Goal: Transaction & Acquisition: Book appointment/travel/reservation

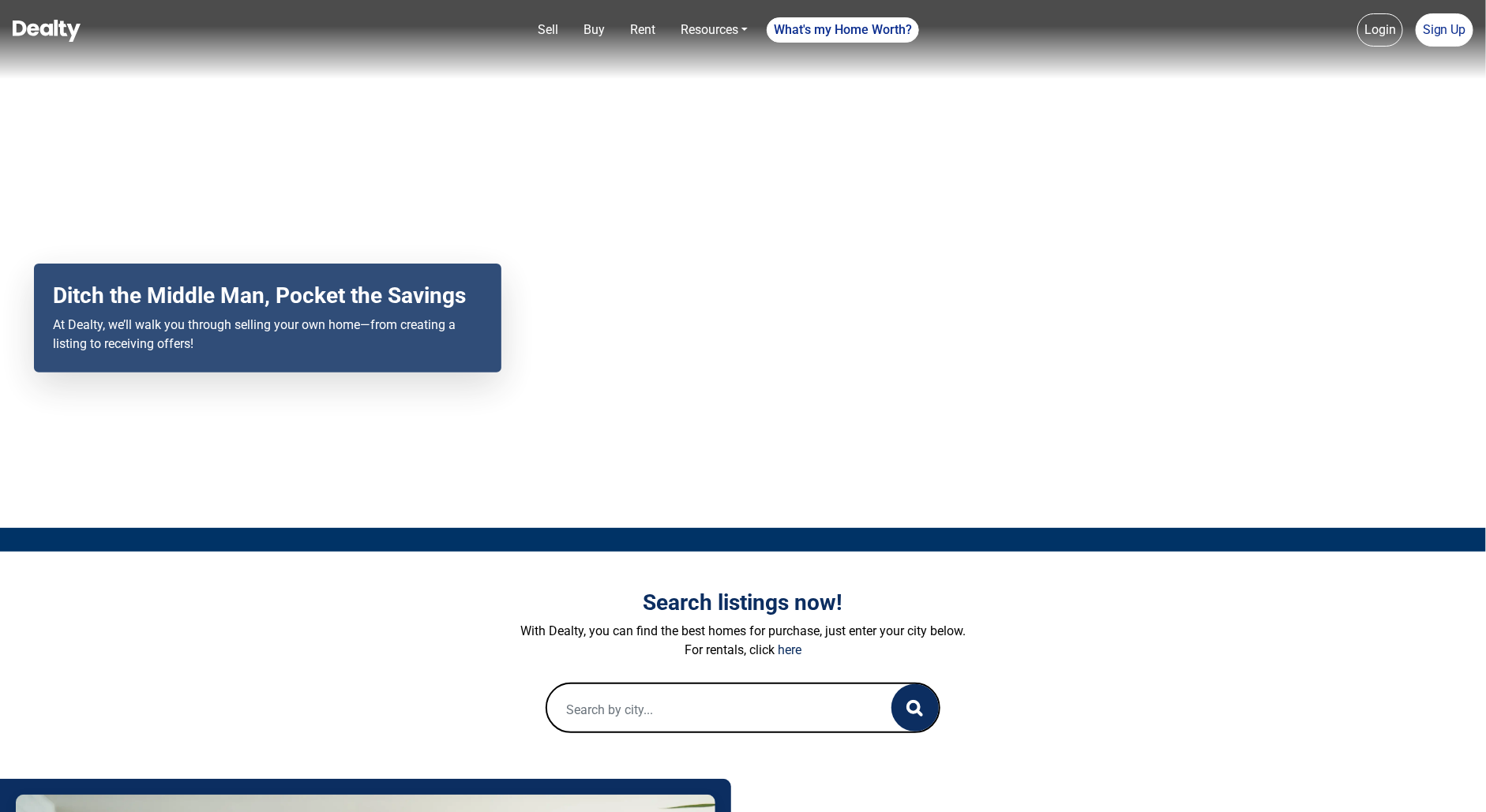
click at [1390, 40] on link "Login" at bounding box center [1380, 30] width 46 height 33
click at [1380, 27] on link "Login" at bounding box center [1380, 30] width 46 height 33
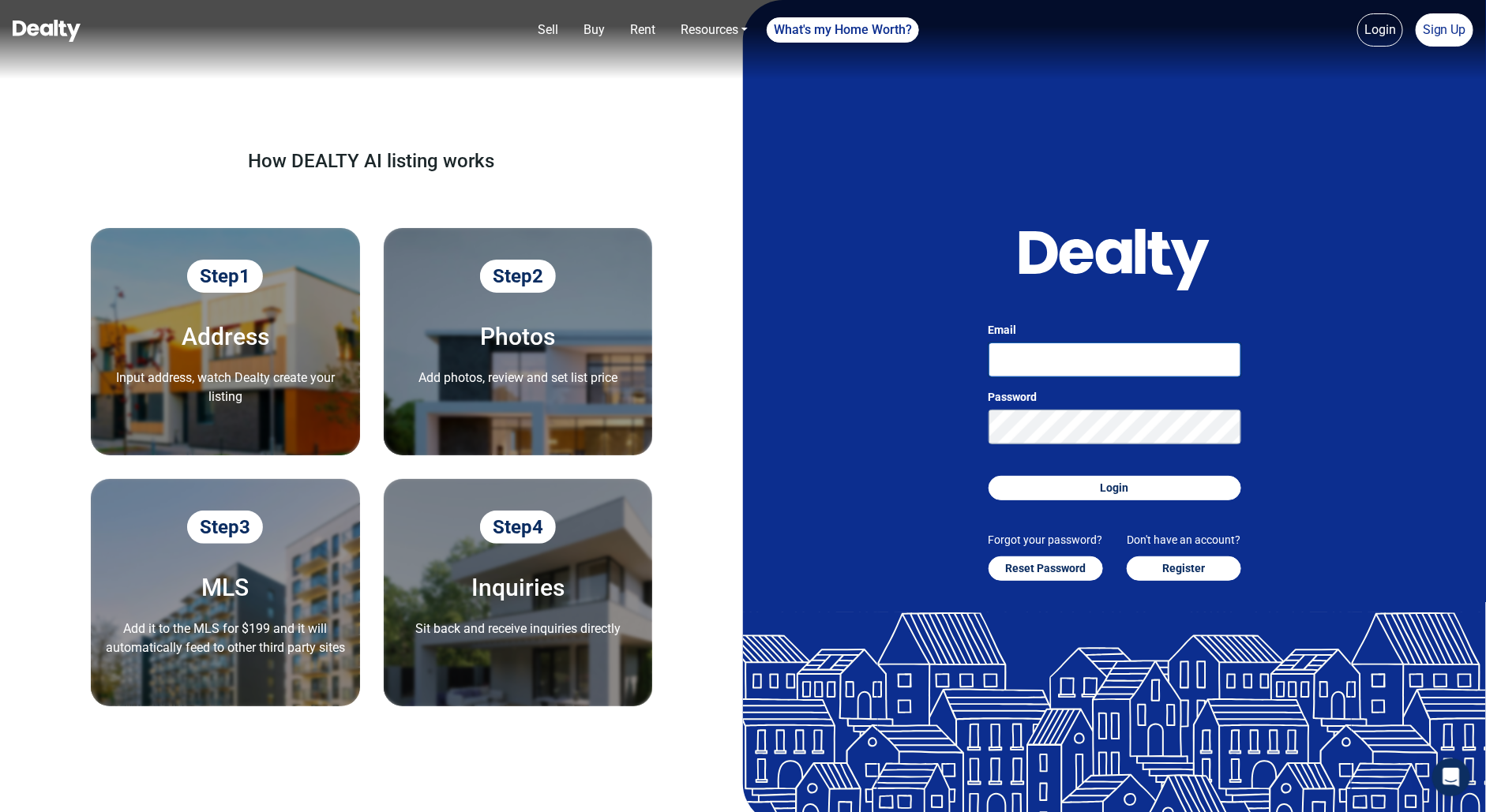
click at [1045, 354] on input "Email" at bounding box center [1114, 360] width 252 height 35
click at [1083, 358] on input "suryaprakash+2@getcarnera.com" at bounding box center [1114, 360] width 252 height 35
type input "suryaprakash+6@getcarnera.com"
click at [989, 476] on button "Login" at bounding box center [1114, 488] width 252 height 25
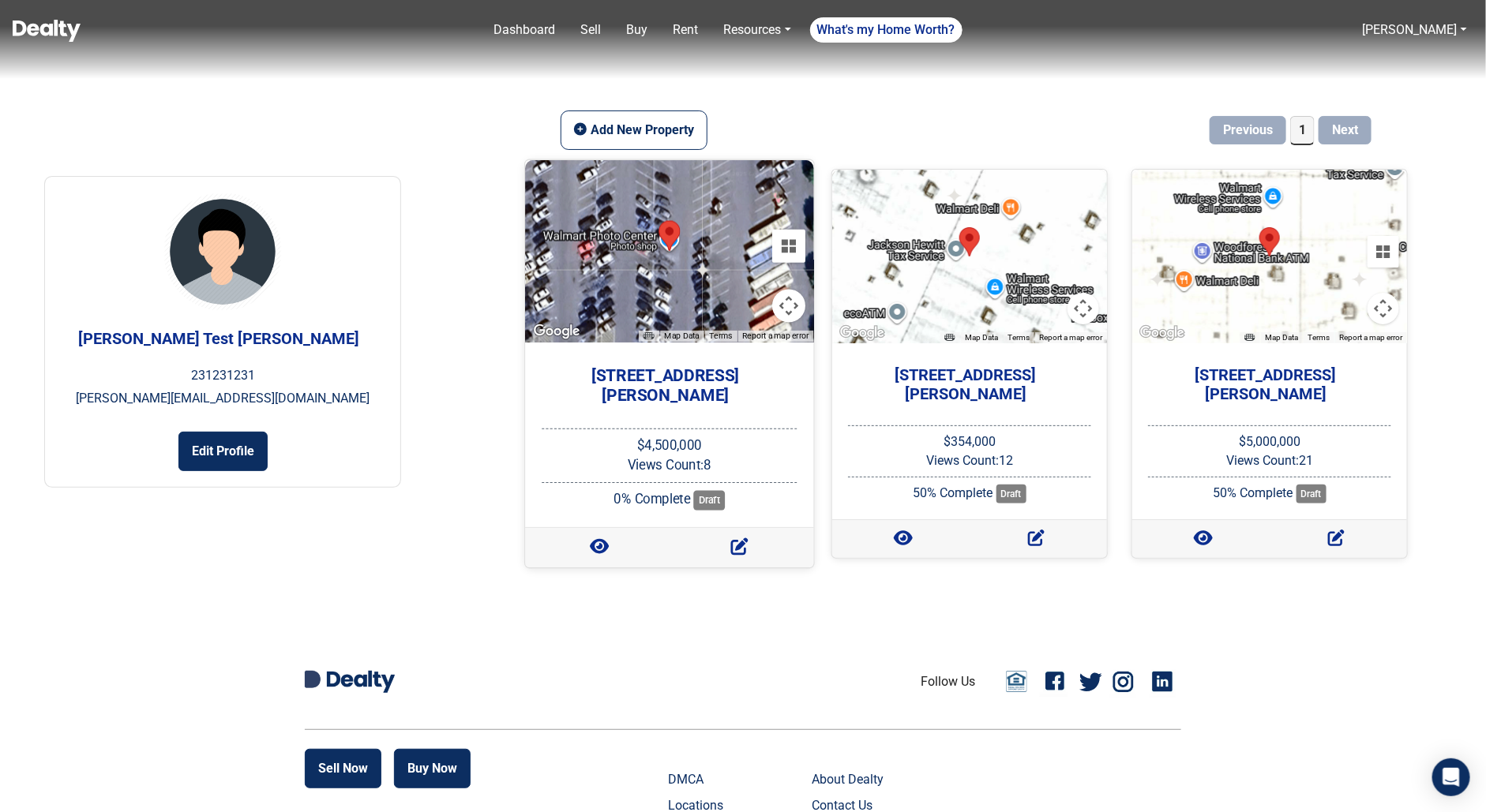
click at [647, 373] on h5 "[STREET_ADDRESS][PERSON_NAME]" at bounding box center [665, 385] width 263 height 40
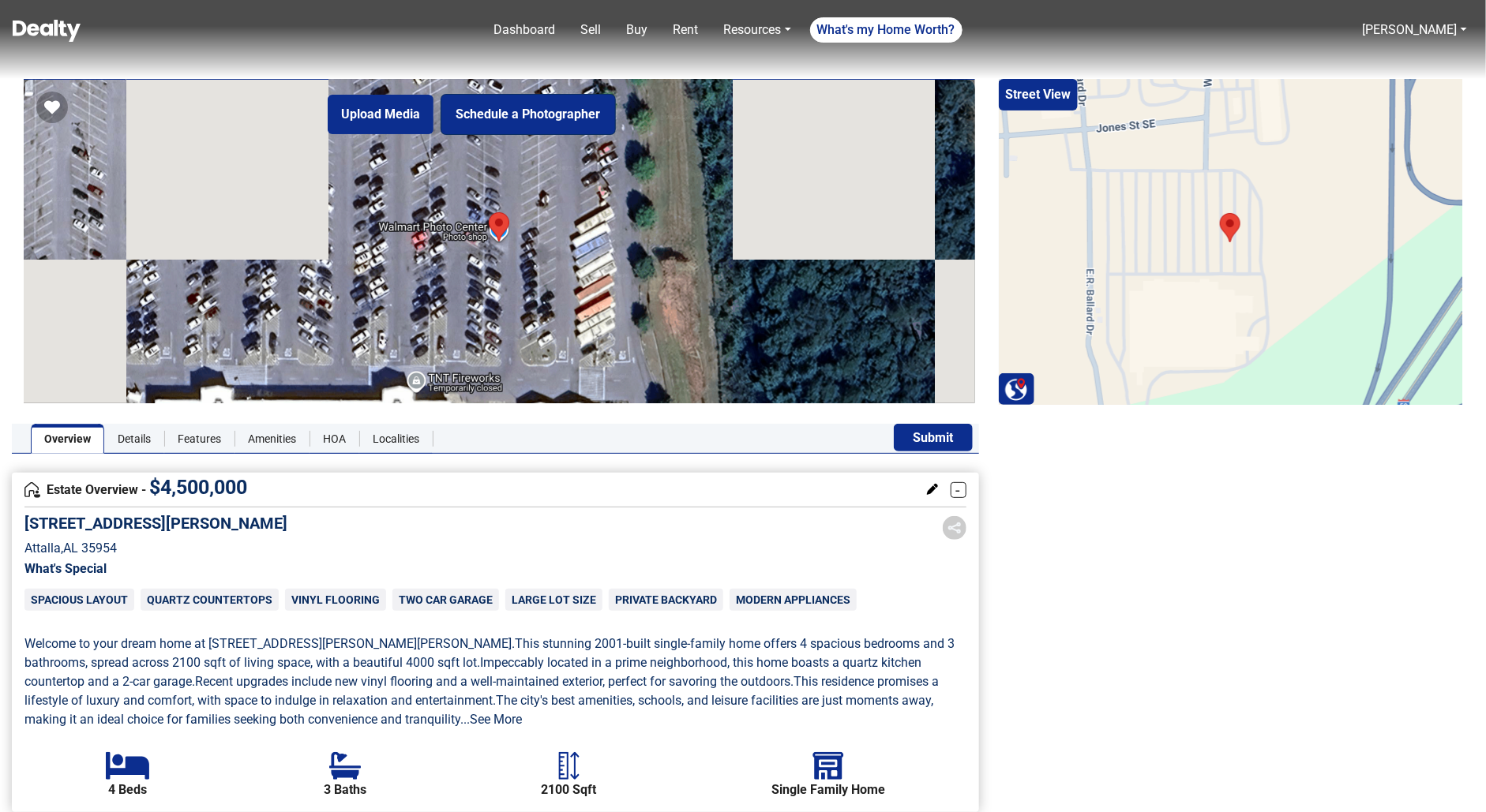
click at [552, 114] on button "Schedule a Photographer" at bounding box center [528, 115] width 174 height 40
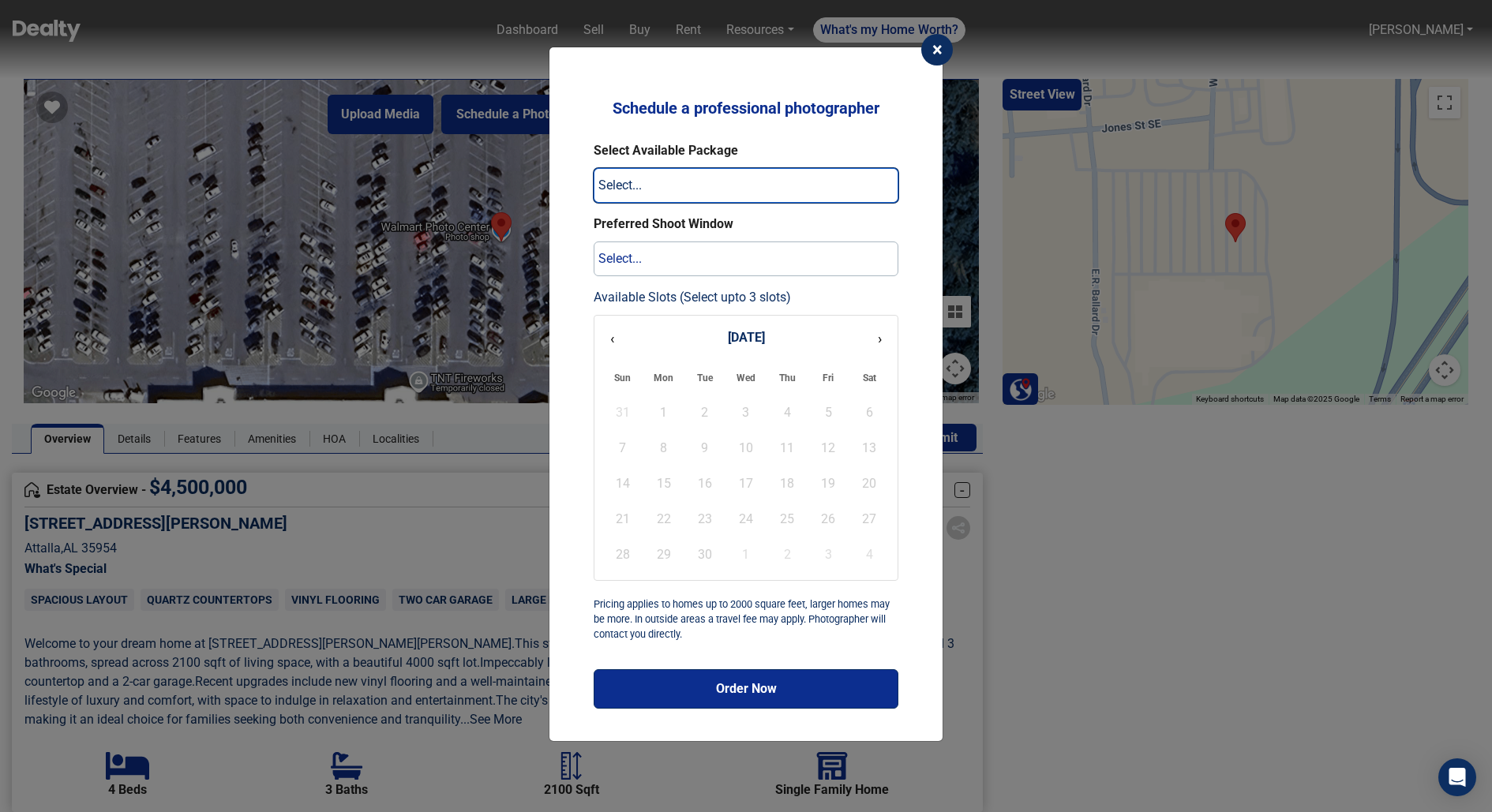
click at [671, 195] on select "Select... Interior/Exterior Photos Package $248 Interior/Exterior Photos + Aeri…" at bounding box center [746, 186] width 304 height 35
select select "photos"
click at [594, 168] on select "Select... Interior/Exterior Photos Package $248 Interior/Exterior Photos + Aeri…" at bounding box center [746, 186] width 304 height 35
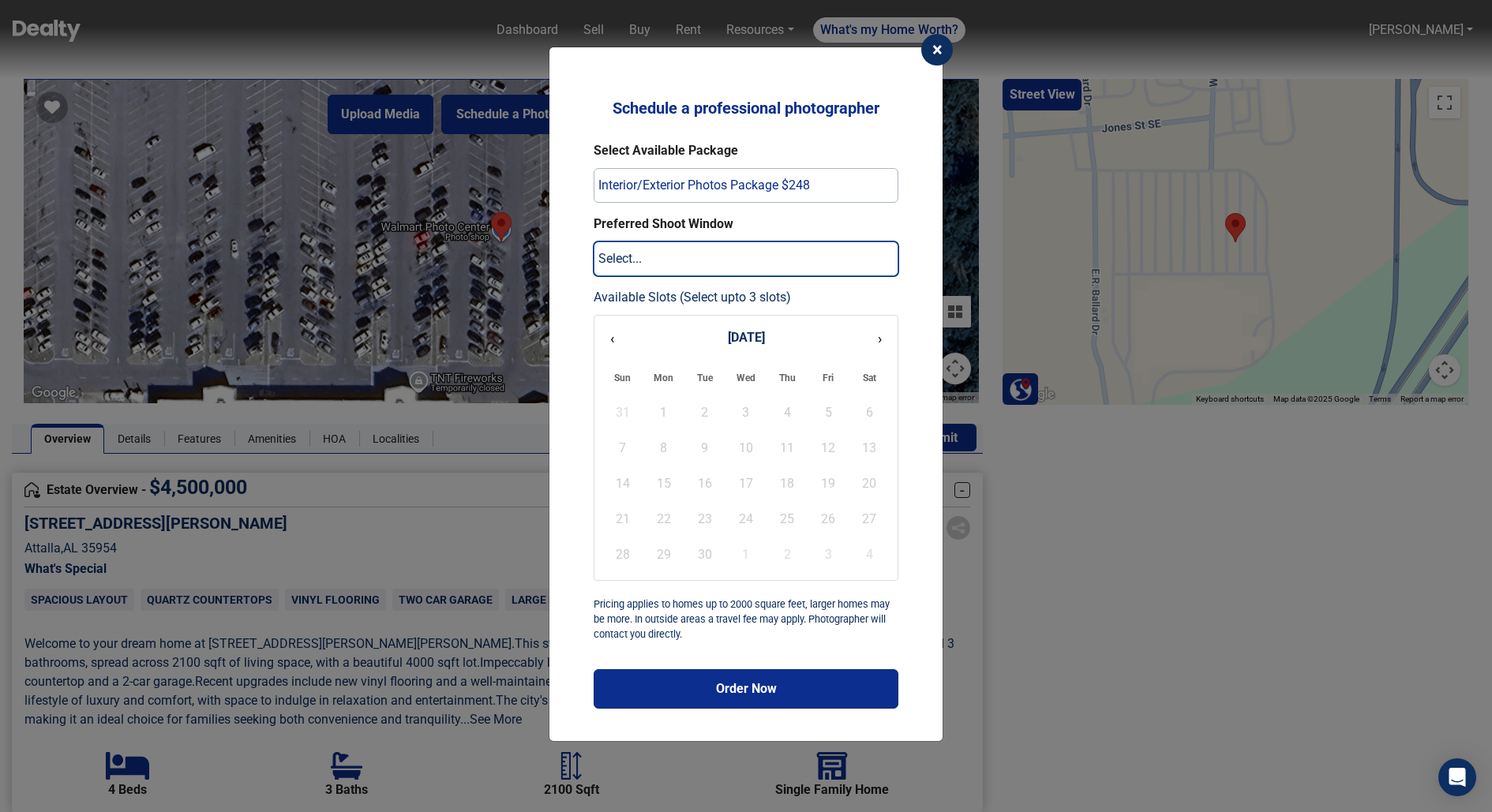
click at [720, 251] on select "Select... 1-3 days 3-5 days 5-7 days 7-10 days" at bounding box center [746, 259] width 304 height 35
select select "1-3 days"
click at [594, 241] on select "Select... 1-3 days 3-5 days 5-7 days 7-10 days" at bounding box center [746, 259] width 304 height 35
click at [746, 541] on div "1" at bounding box center [745, 555] width 40 height 35
click at [746, 534] on div "24" at bounding box center [745, 519] width 40 height 35
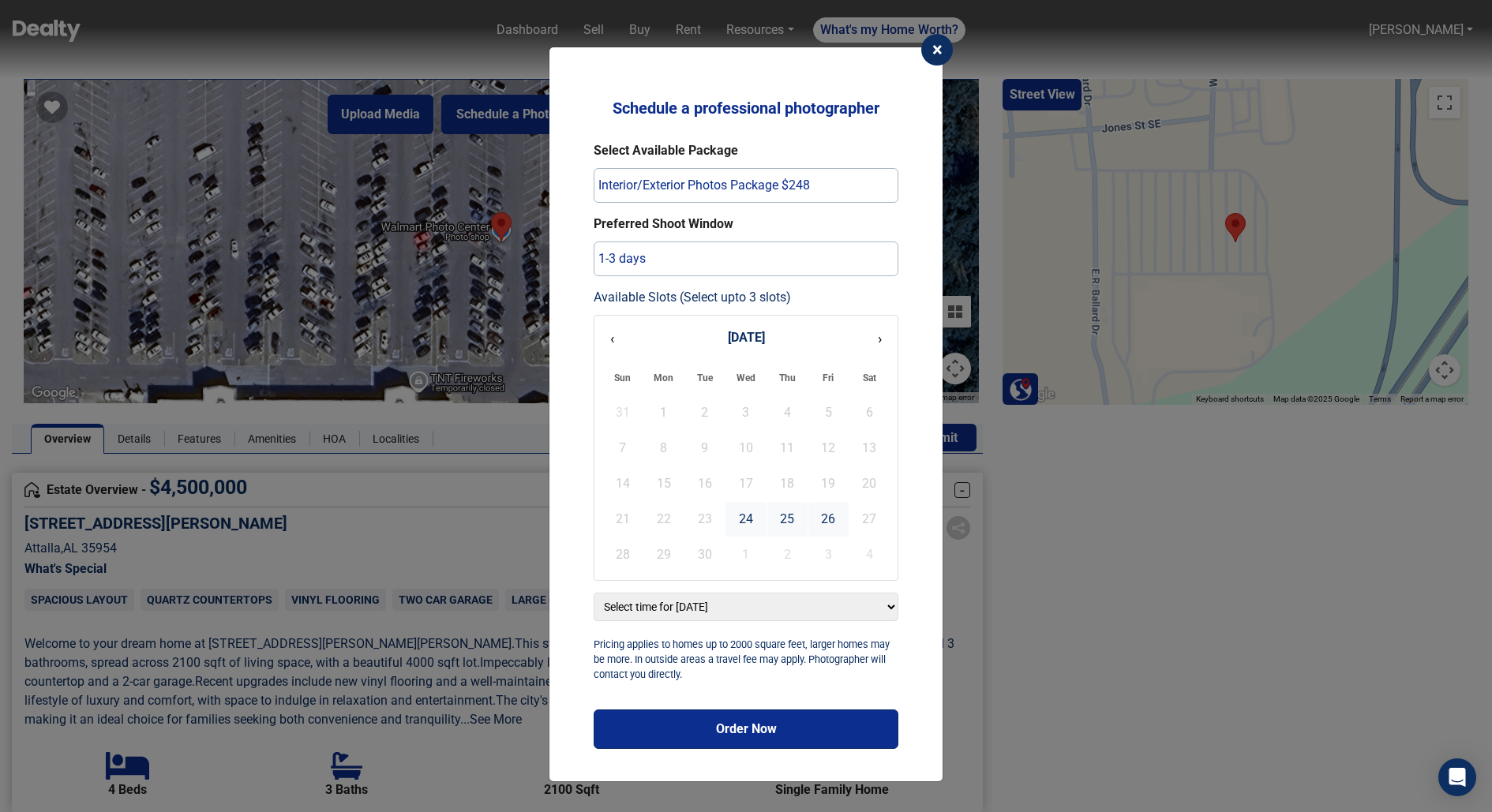
click at [724, 599] on select "Select time for [DATE] 6:00 AM 7:00 AM 8:00 AM 9:00 AM 10:00 AM 11:00 AM 12:00 …" at bounding box center [746, 607] width 304 height 28
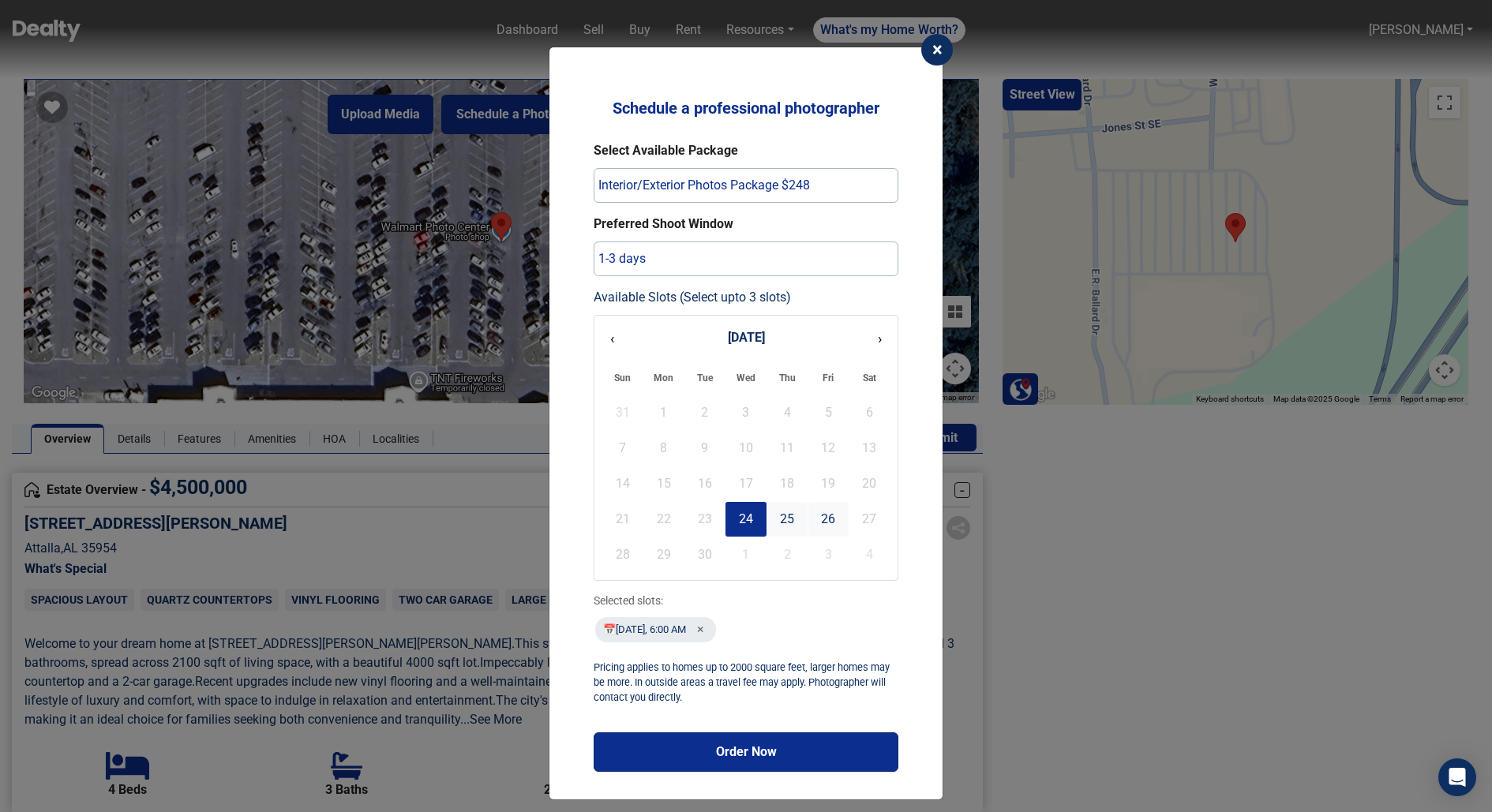
scroll to position [4, 0]
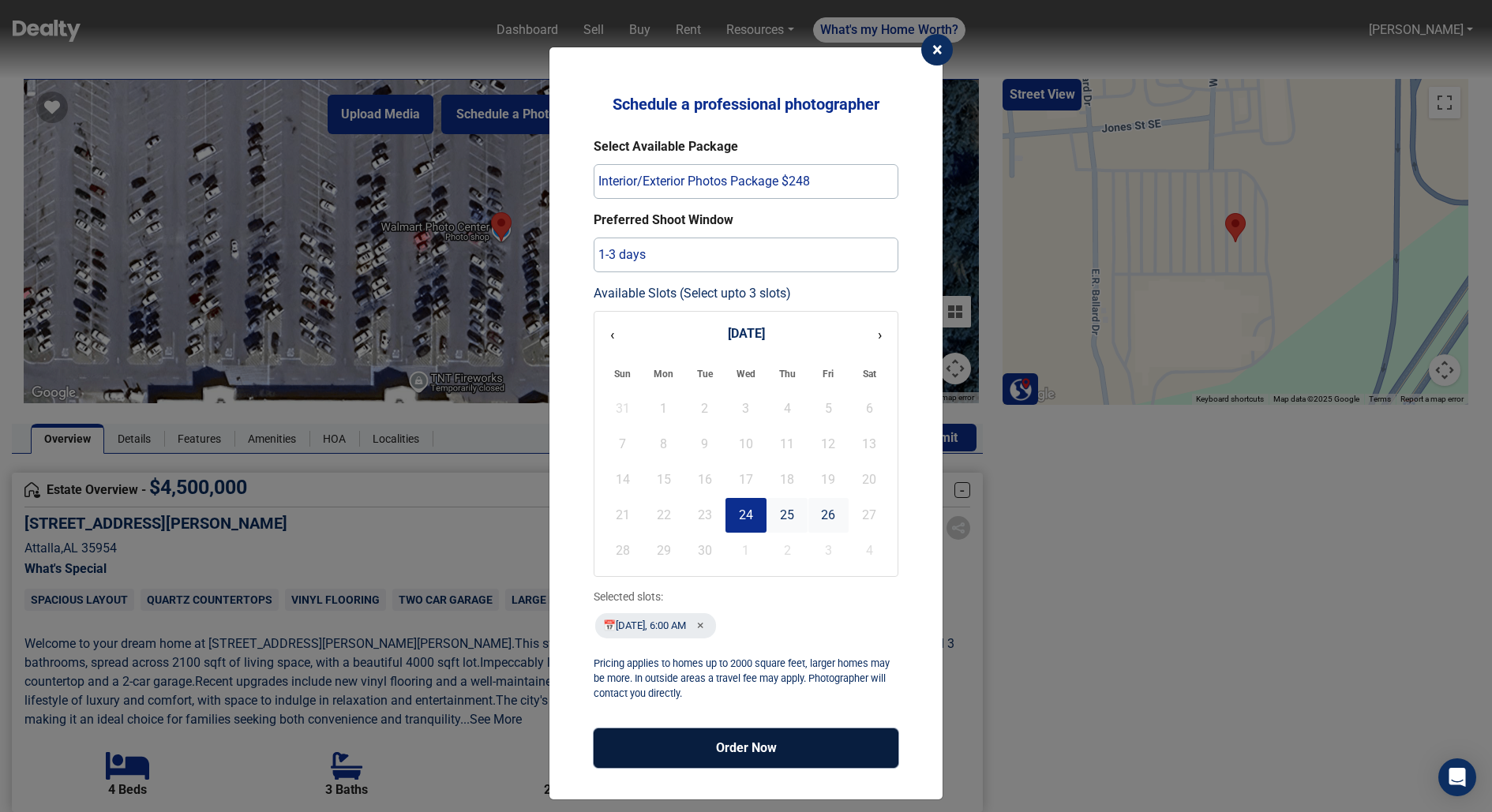
click at [697, 742] on button "Order Now" at bounding box center [746, 748] width 304 height 40
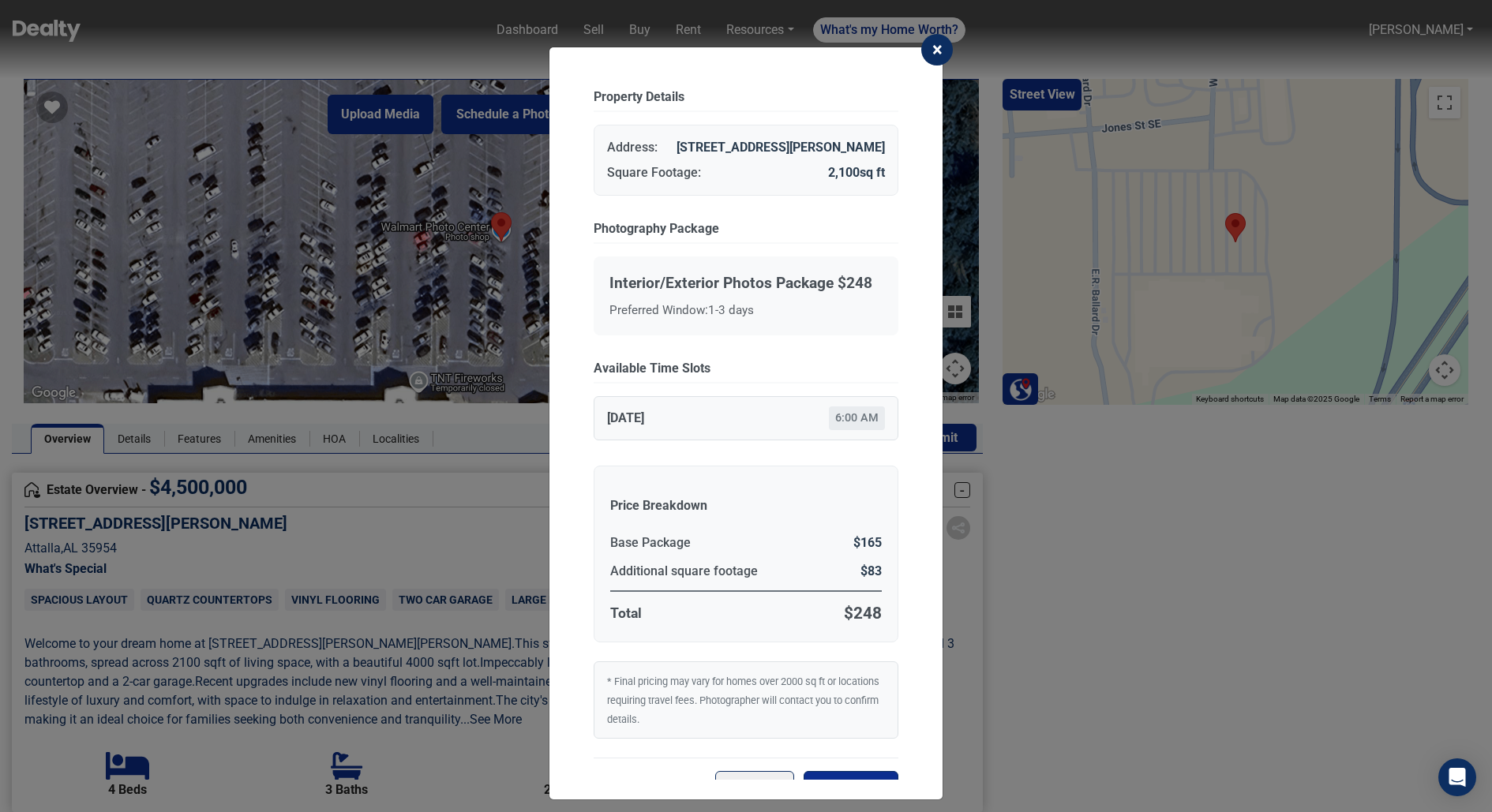
scroll to position [92, 0]
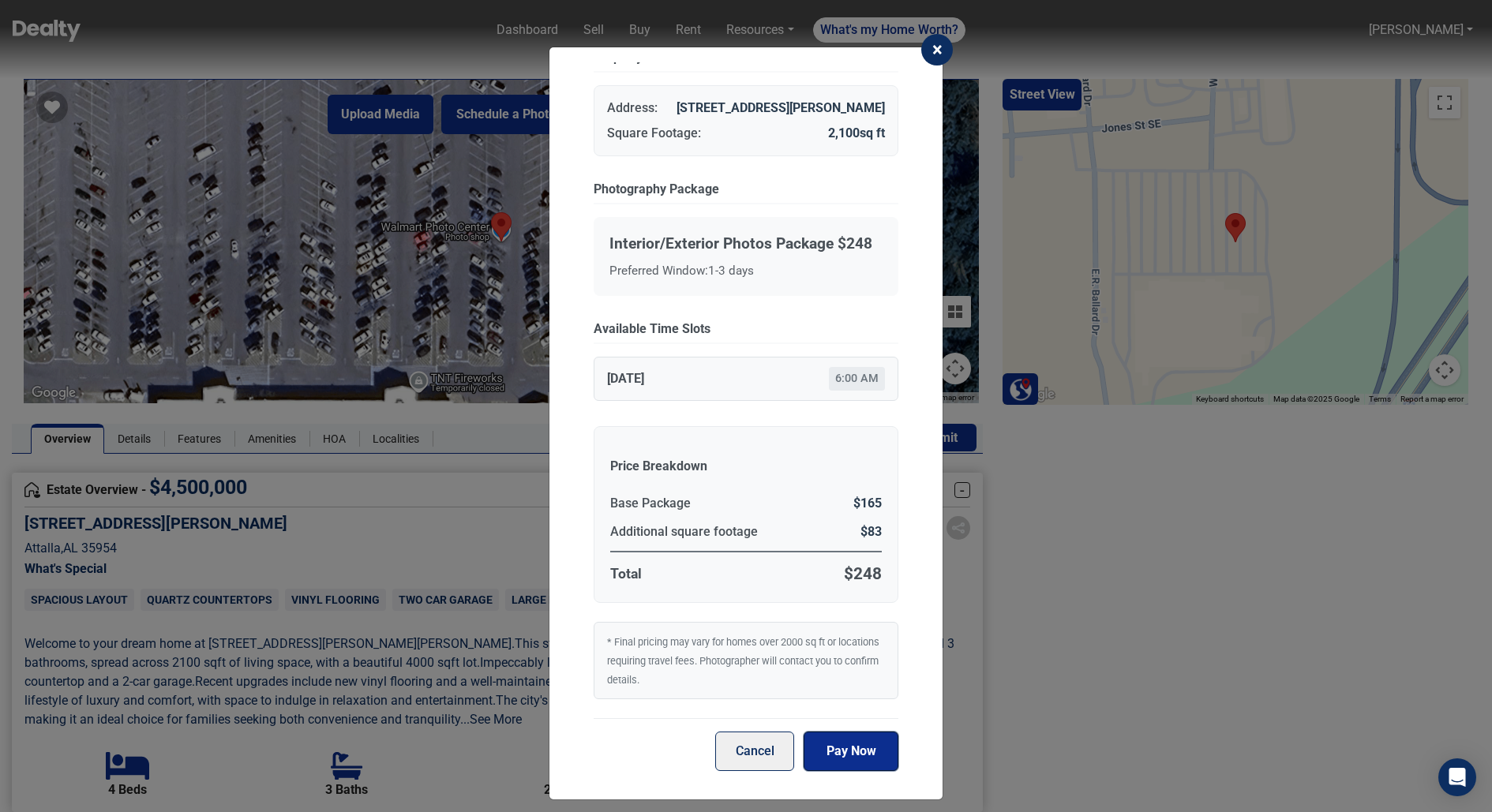
click at [840, 759] on button "Pay Now" at bounding box center [851, 751] width 95 height 40
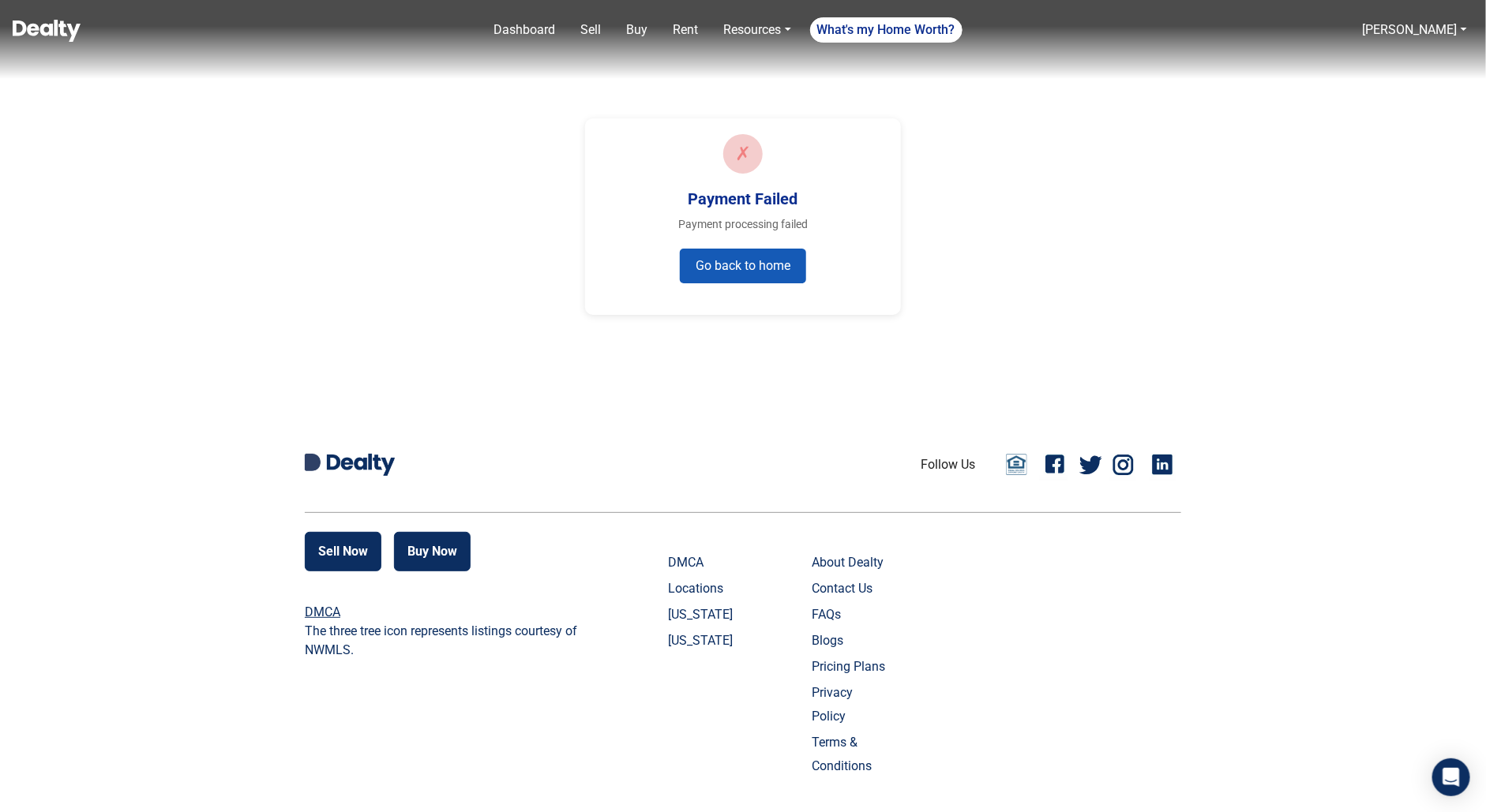
click at [712, 255] on button "Go back to home" at bounding box center [743, 266] width 127 height 35
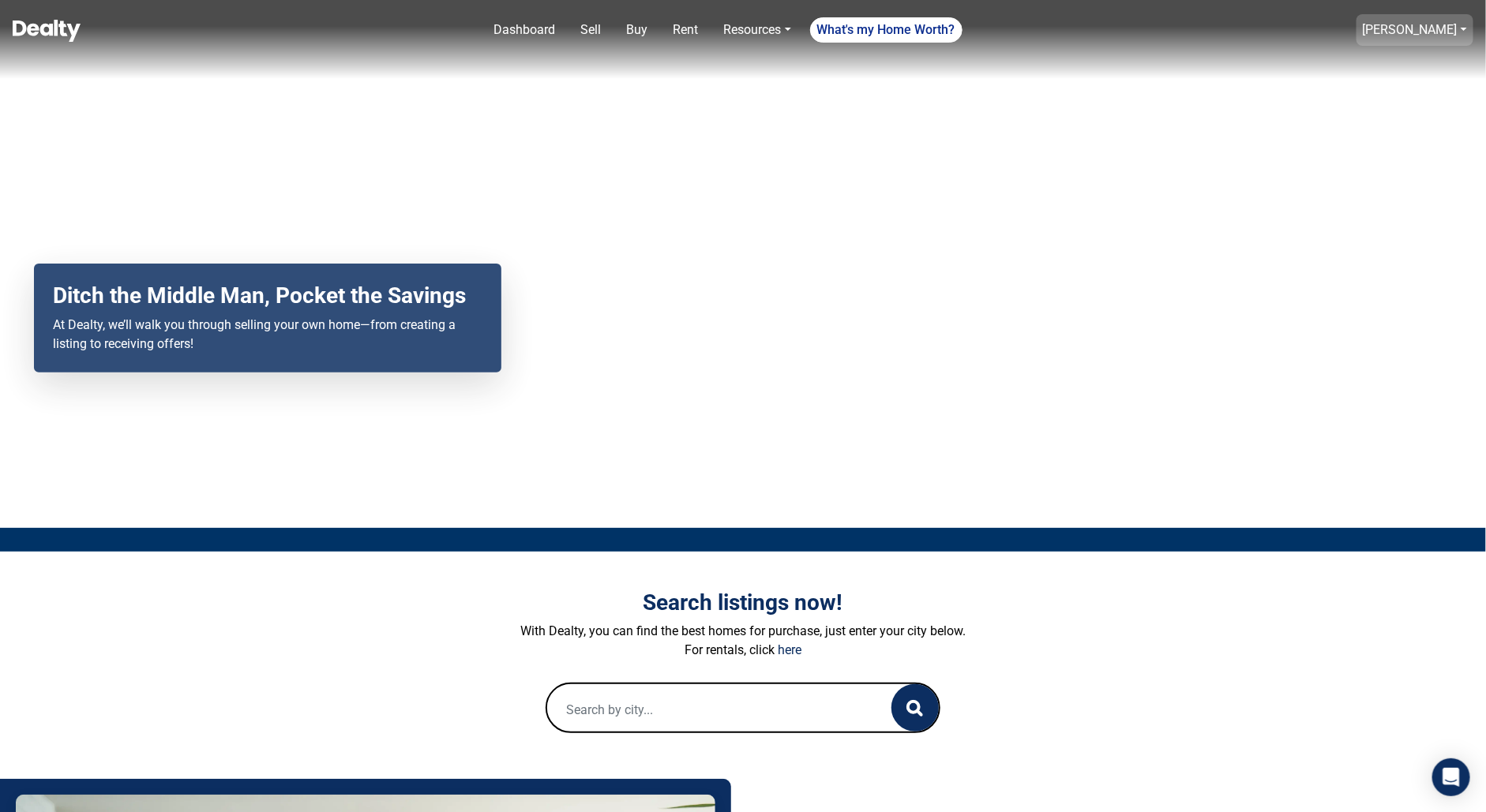
click at [1400, 29] on link "[PERSON_NAME]" at bounding box center [1410, 29] width 95 height 15
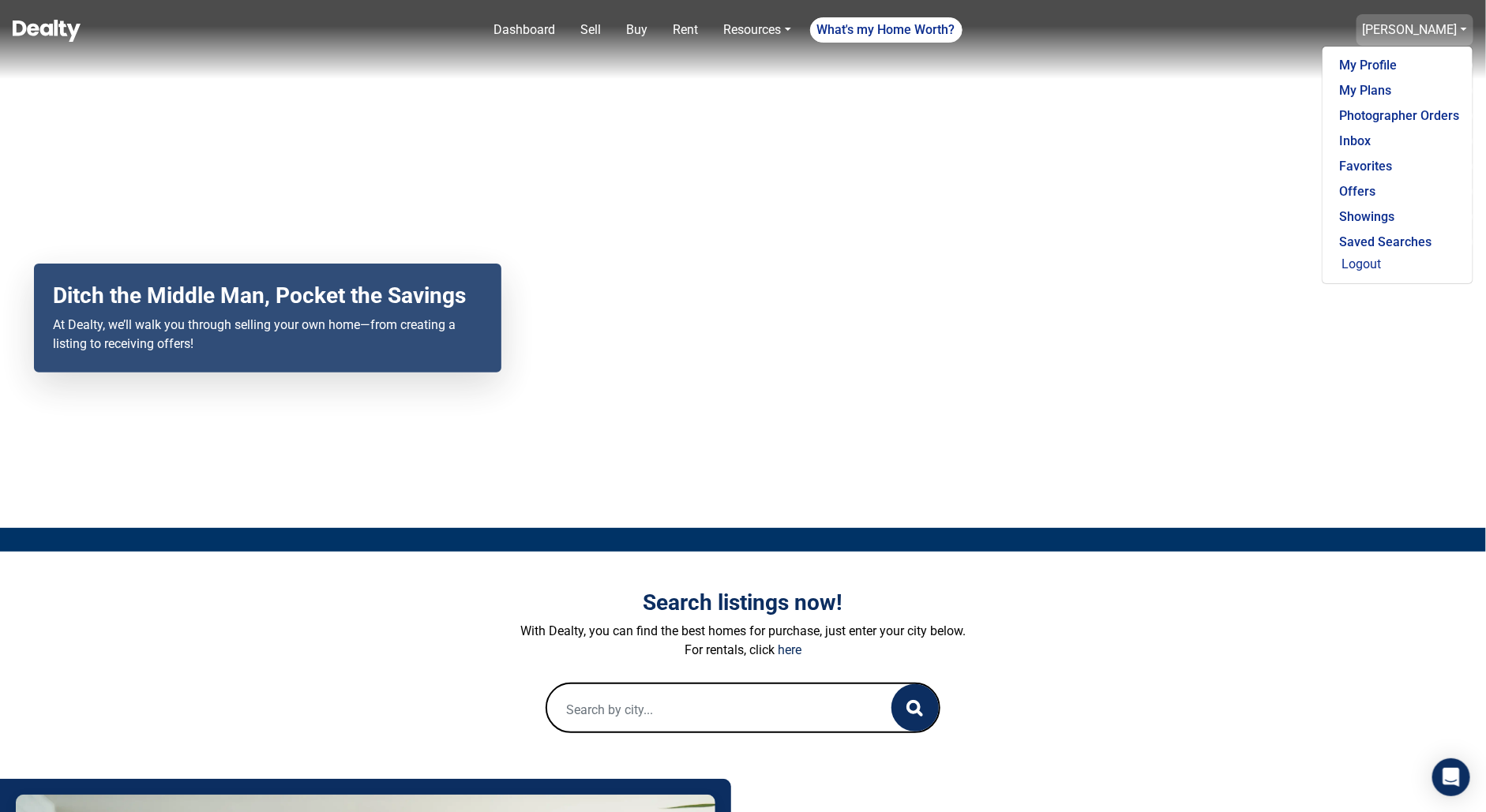
click at [1400, 29] on link "[PERSON_NAME]" at bounding box center [1410, 29] width 95 height 15
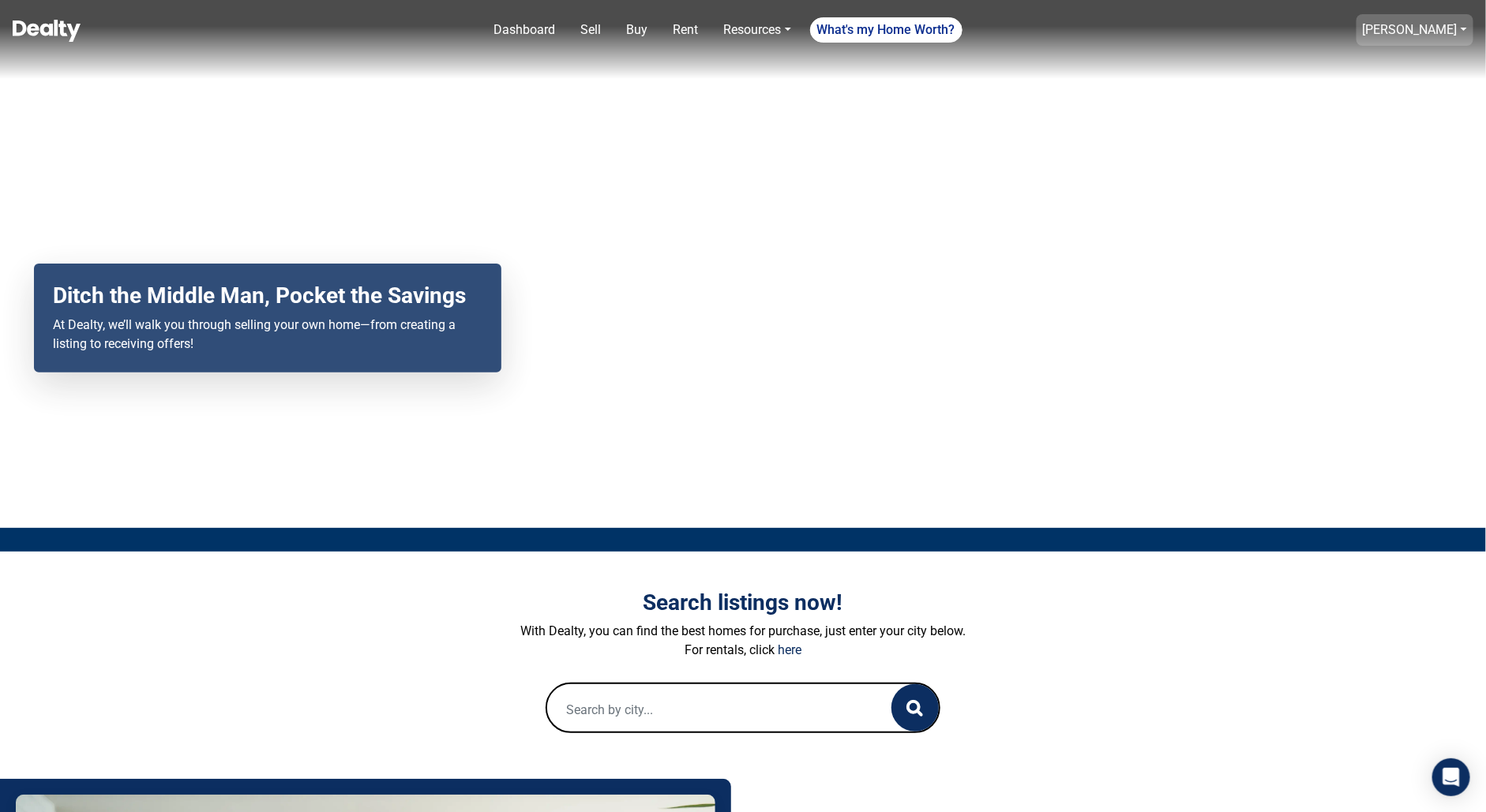
click at [1400, 29] on link "[PERSON_NAME]" at bounding box center [1410, 29] width 95 height 15
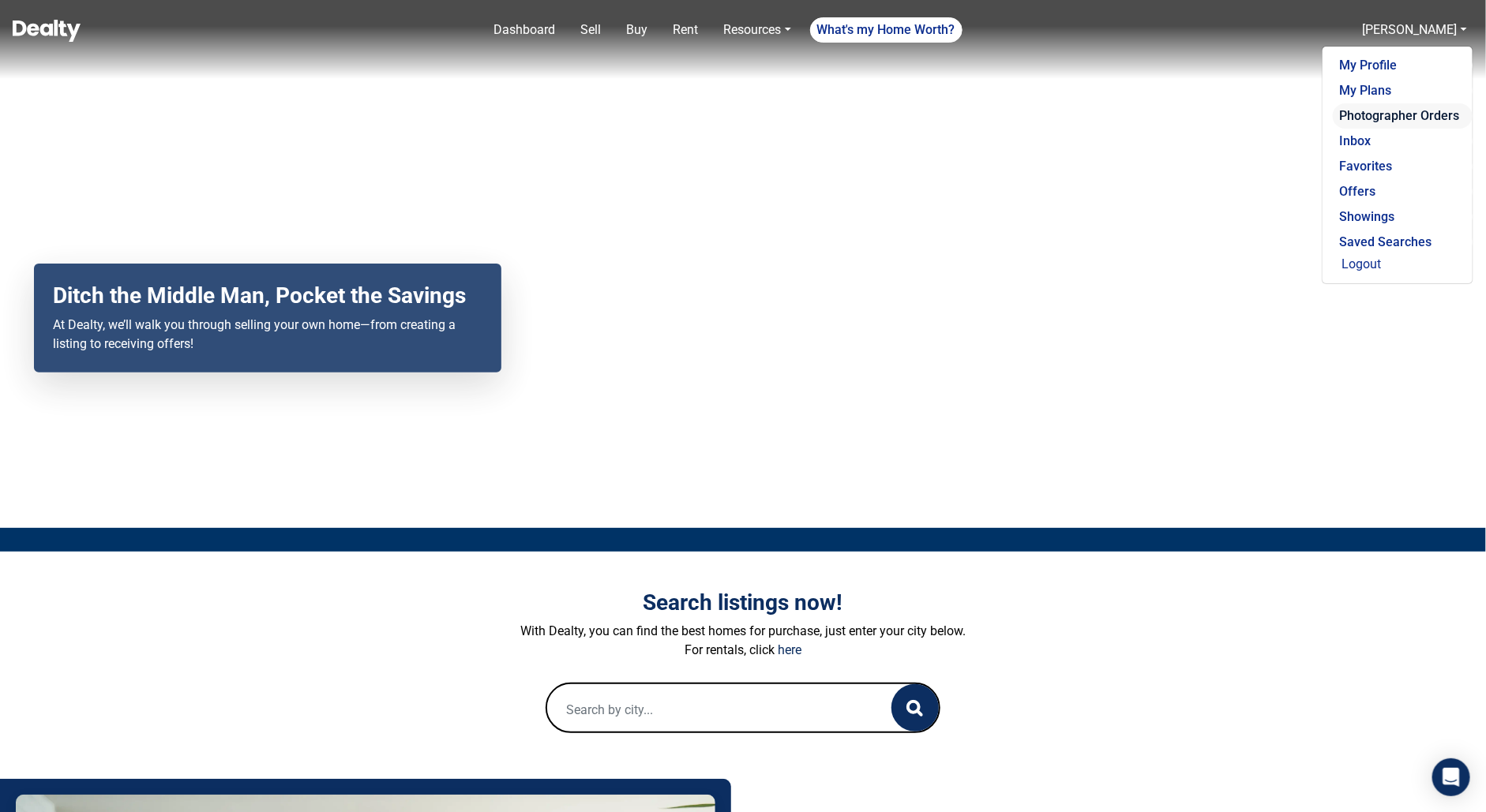
click at [1377, 114] on link "Photographer Orders" at bounding box center [1402, 116] width 140 height 25
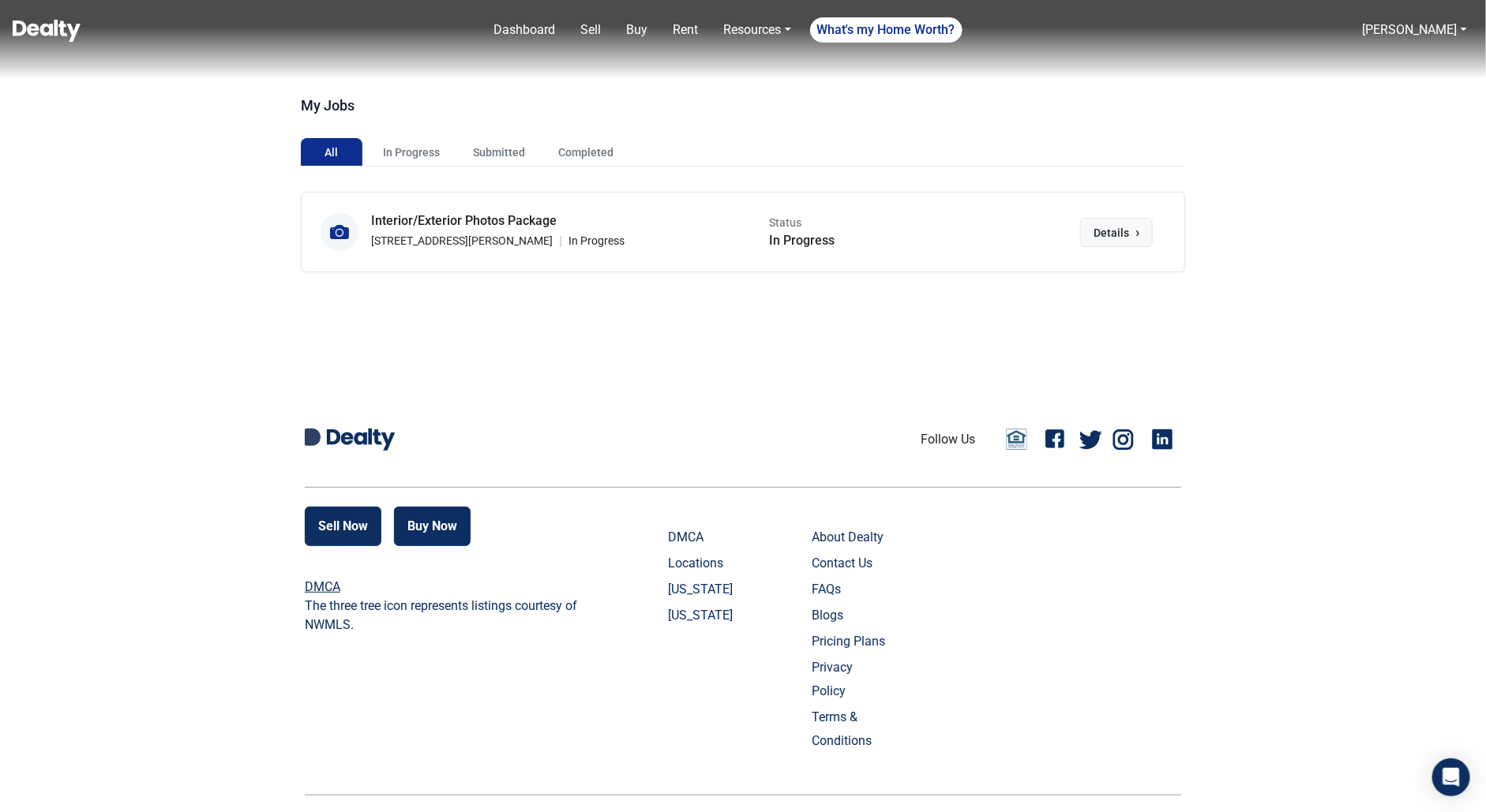
click at [1122, 240] on span "Details" at bounding box center [1111, 233] width 36 height 17
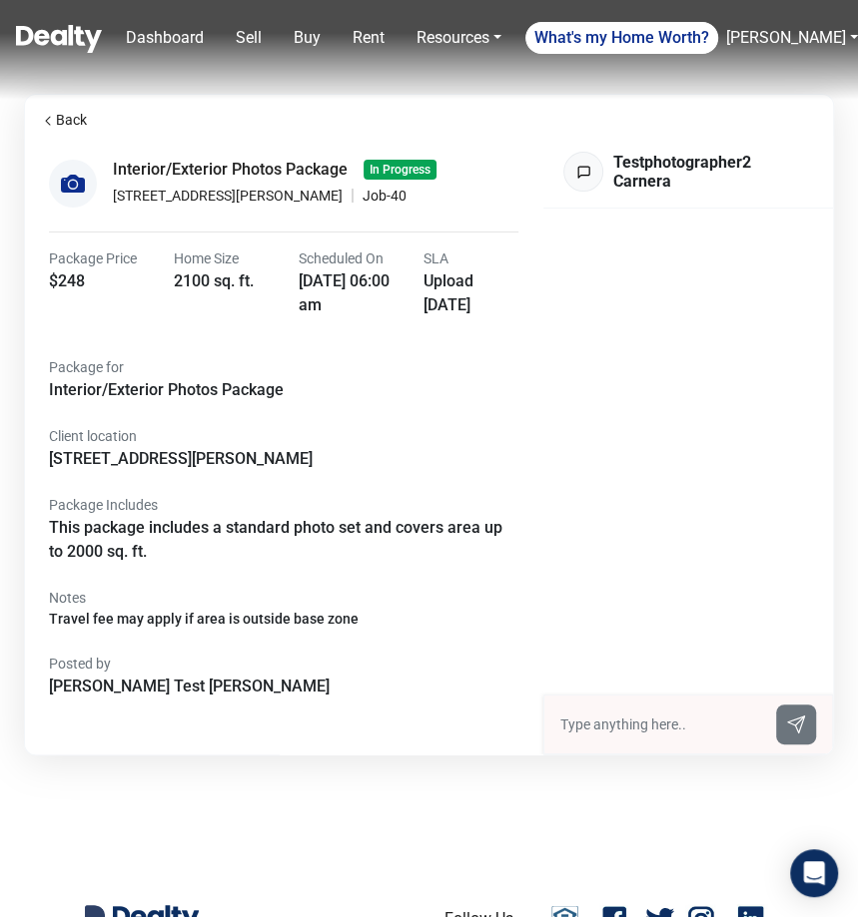
click at [626, 727] on input "text" at bounding box center [662, 725] width 204 height 21
click at [631, 720] on input "text" at bounding box center [662, 725] width 204 height 21
type input "hi seller here"
click at [738, 254] on div "hi seller here" at bounding box center [759, 251] width 108 height 44
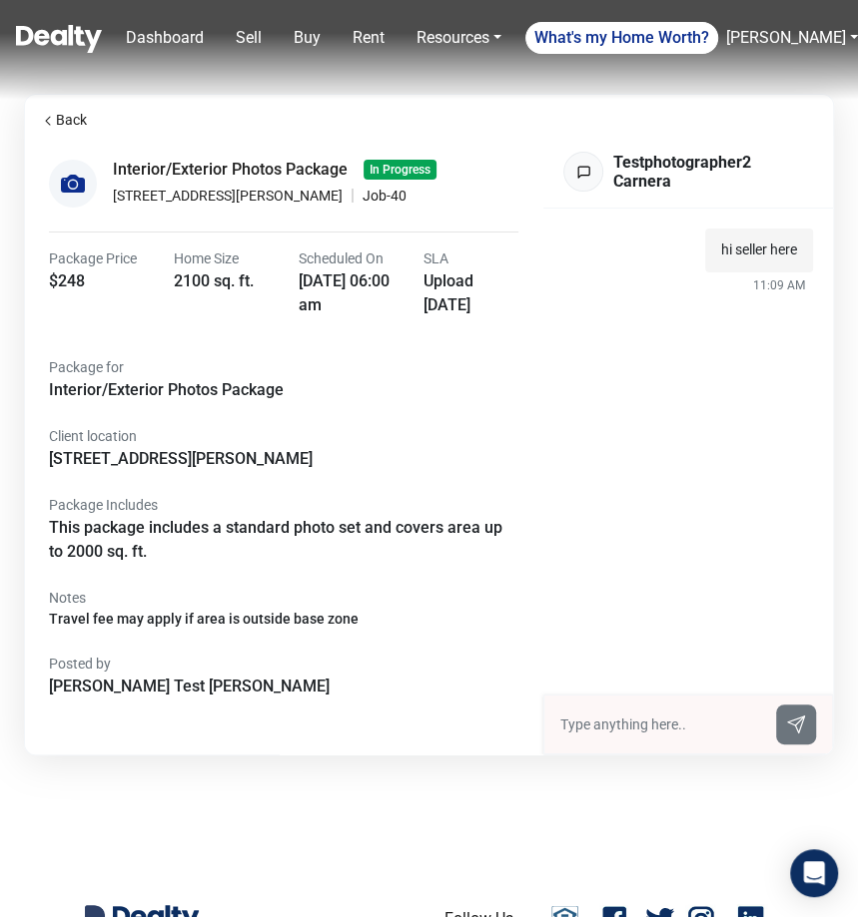
click at [631, 416] on div "hi seller here 11:09 AM" at bounding box center [688, 452] width 290 height 486
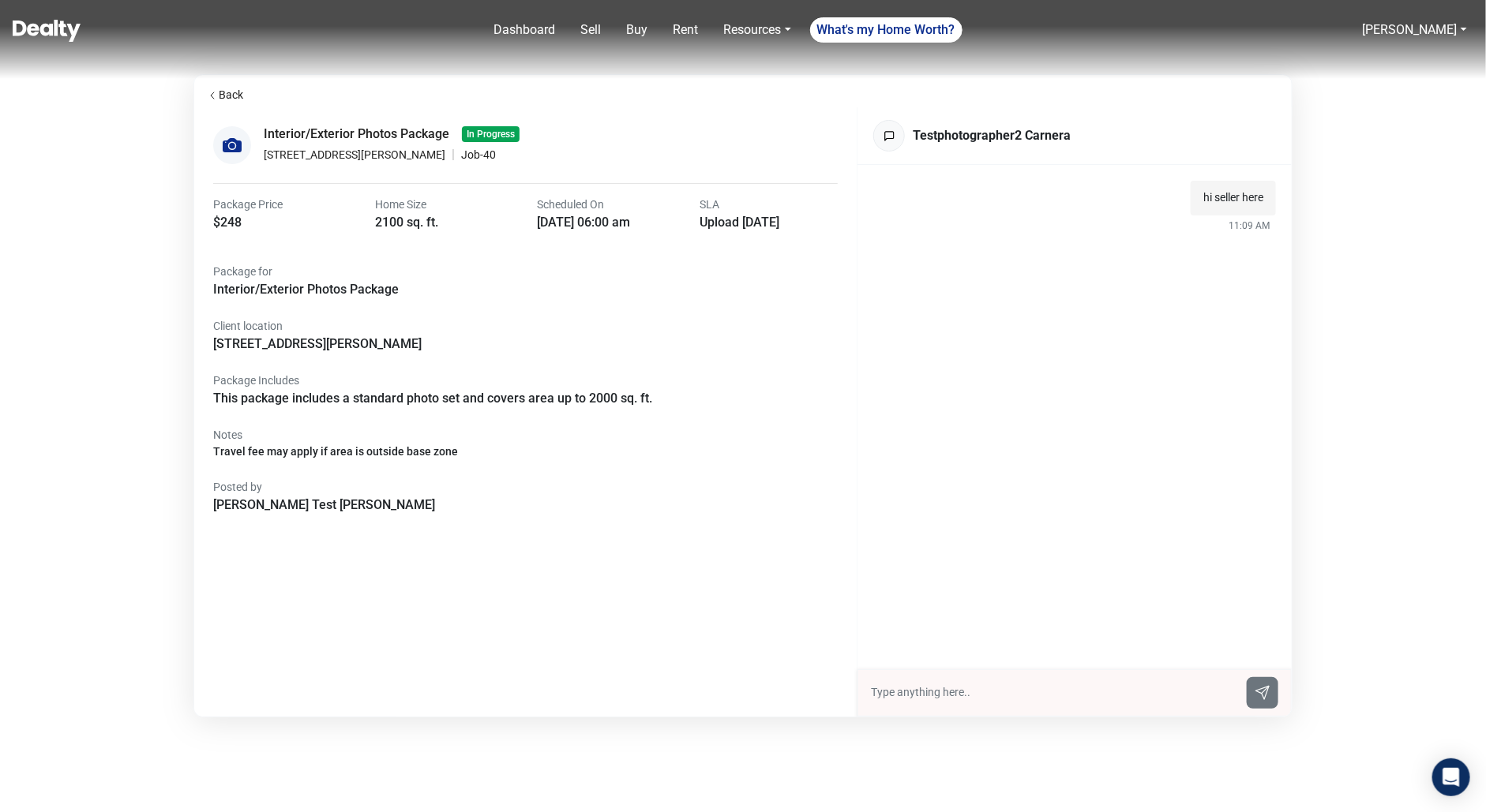
click at [678, 362] on div "Back Interior/Exterior Photos Package In Progress 973 Gilbert Ferry Rd SE | Job…" at bounding box center [743, 396] width 1486 height 682
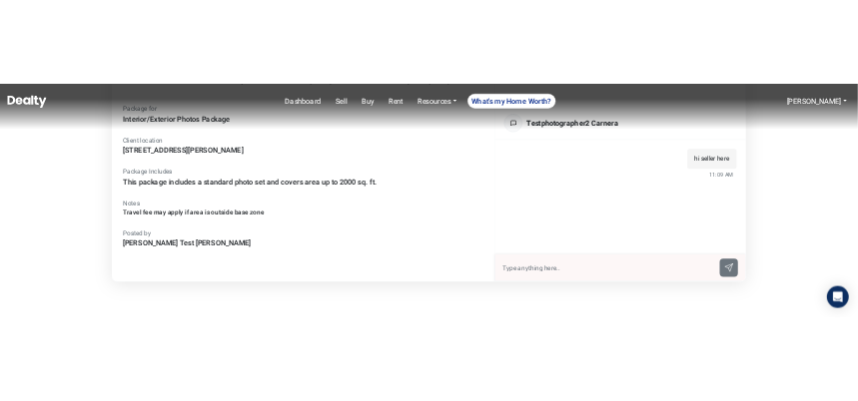
scroll to position [257, 0]
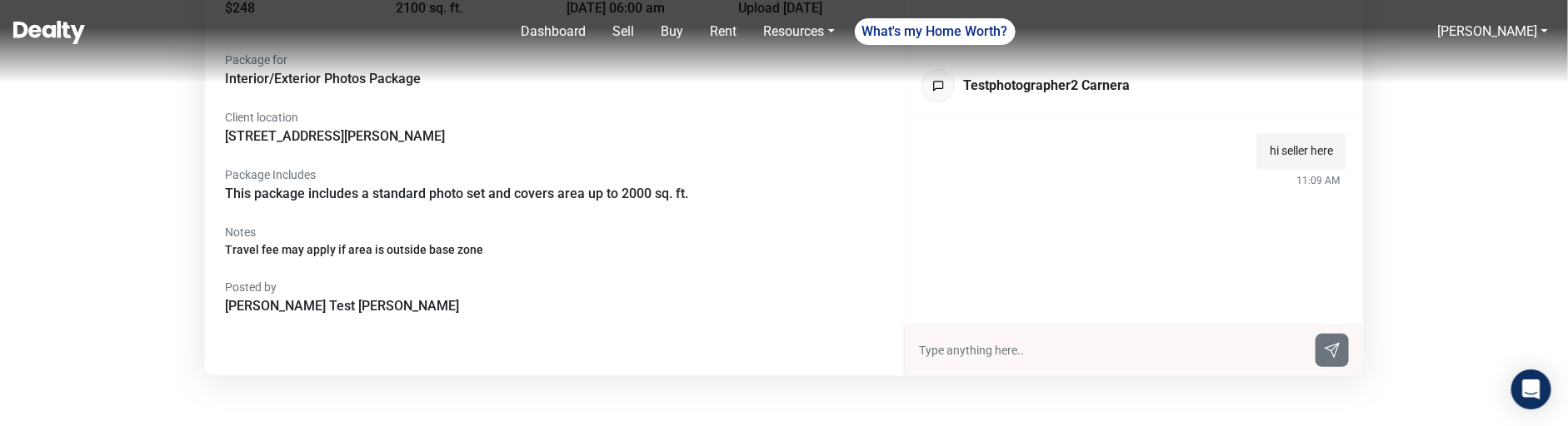
click at [715, 350] on input "text" at bounding box center [1112, 350] width 386 height 18
type input "hi seller here 2"
click at [715, 350] on input "text" at bounding box center [1112, 350] width 386 height 18
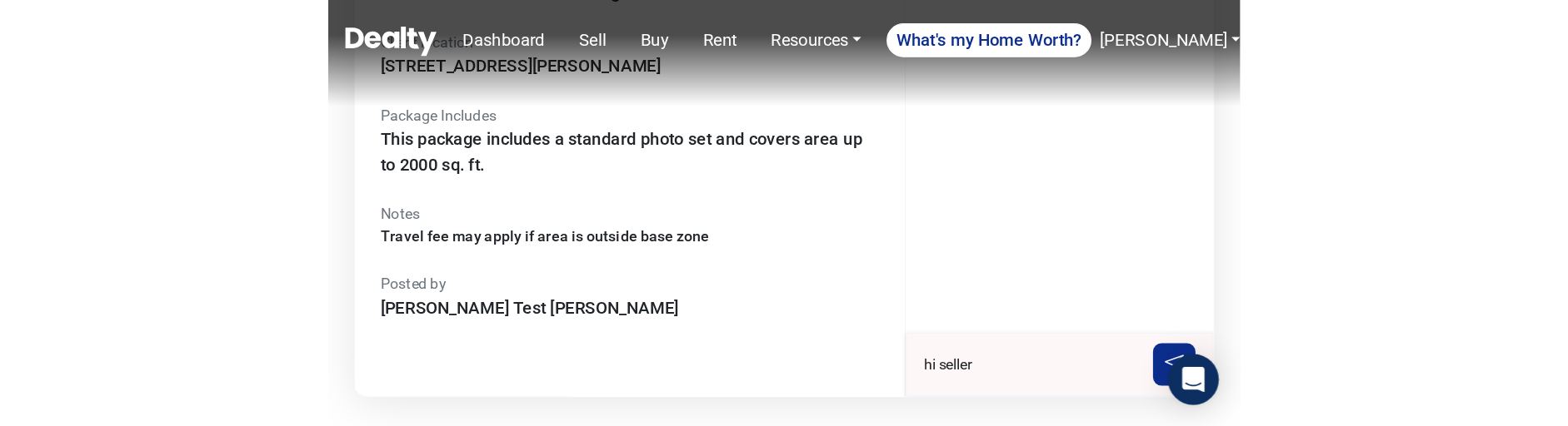
scroll to position [343, 0]
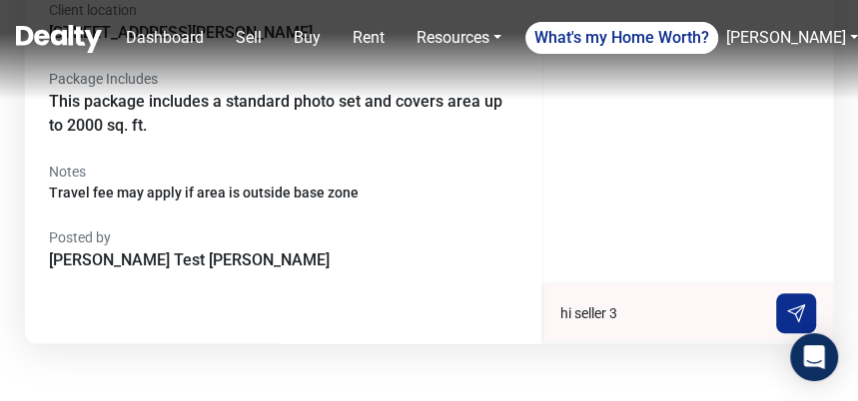
type input "hi seller 3"
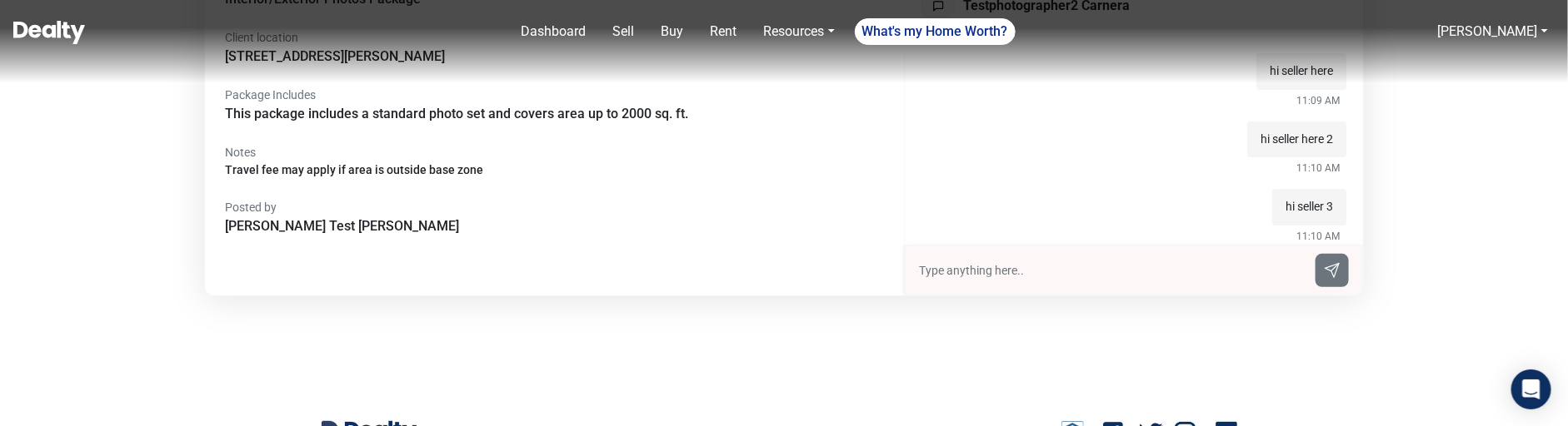
scroll to position [254, 0]
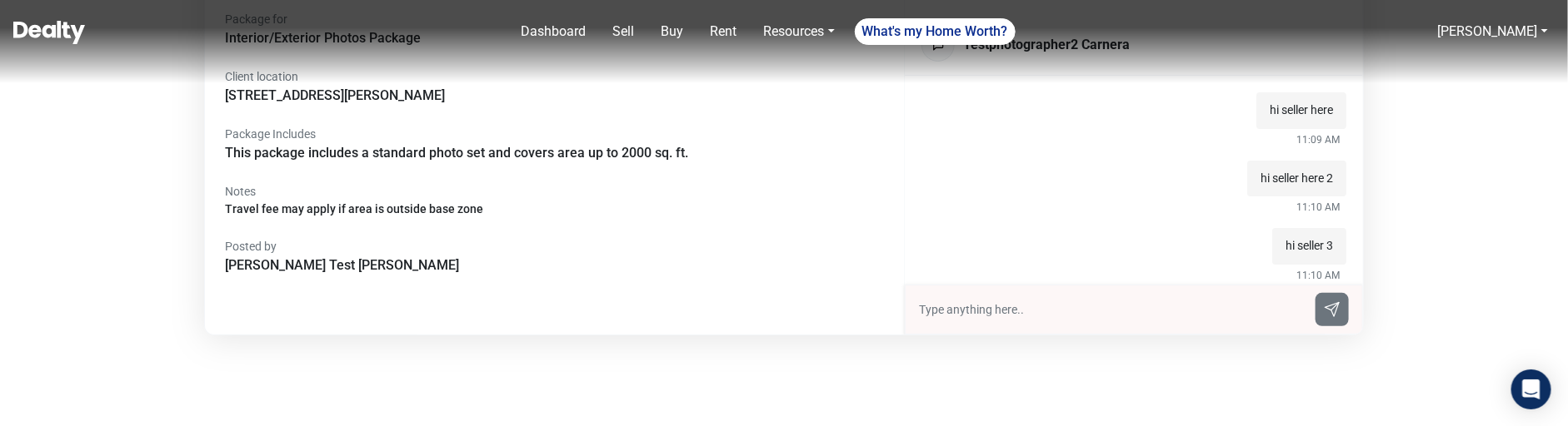
click at [715, 305] on input "text" at bounding box center [1112, 309] width 386 height 18
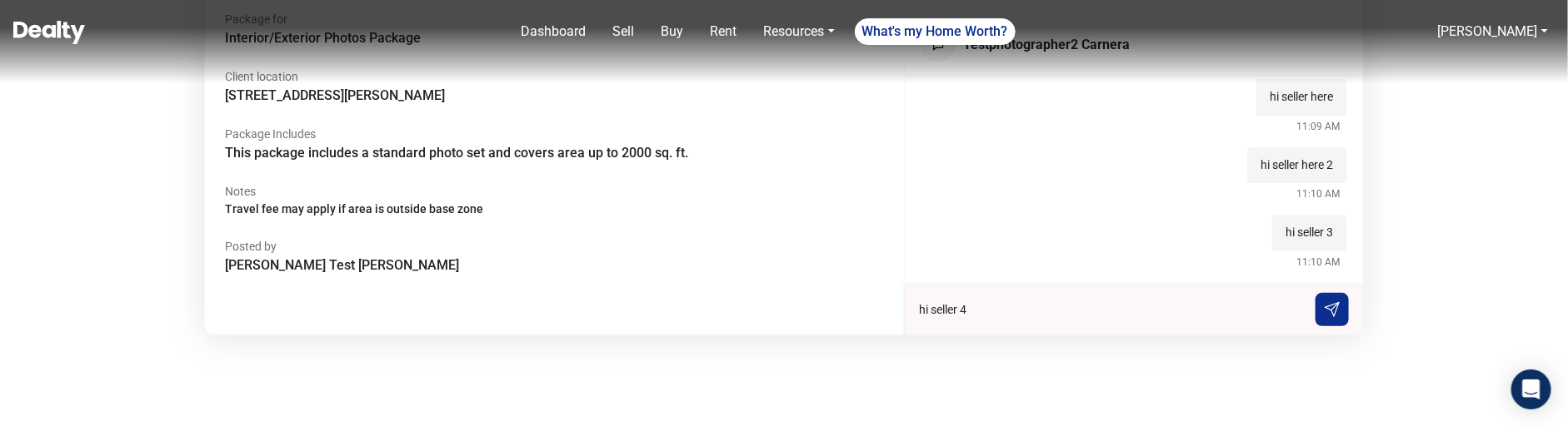
type input "hi seller 4"
click at [715, 313] on input "text" at bounding box center [1112, 309] width 386 height 18
type input "hi seller 5"
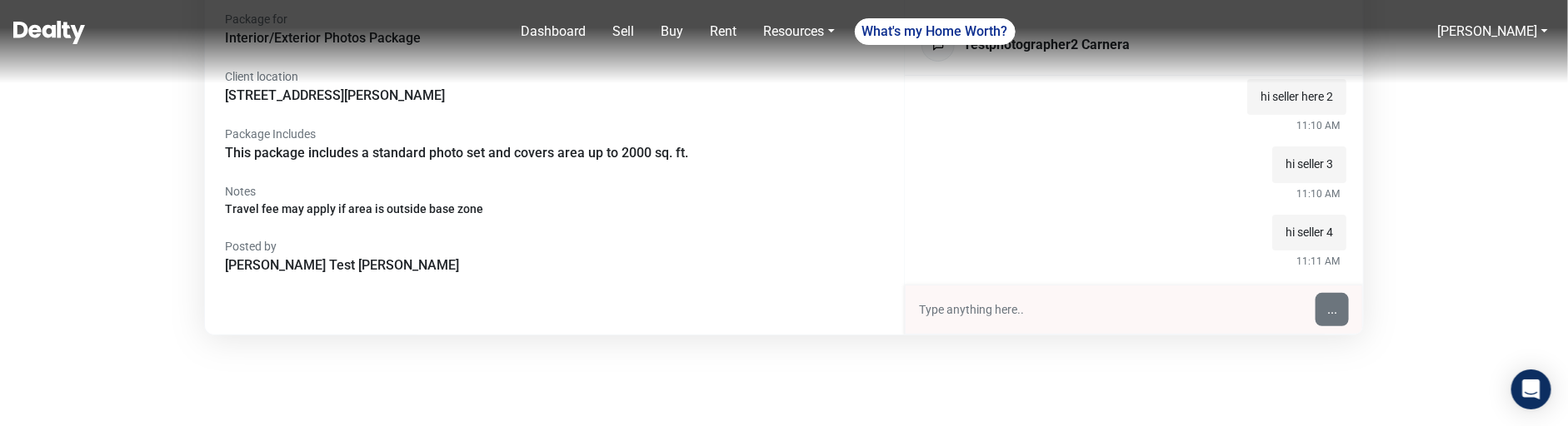
scroll to position [150, 0]
click at [715, 322] on div at bounding box center [1133, 309] width 458 height 50
click at [715, 315] on input "text" at bounding box center [1112, 309] width 386 height 18
type input "try 6"
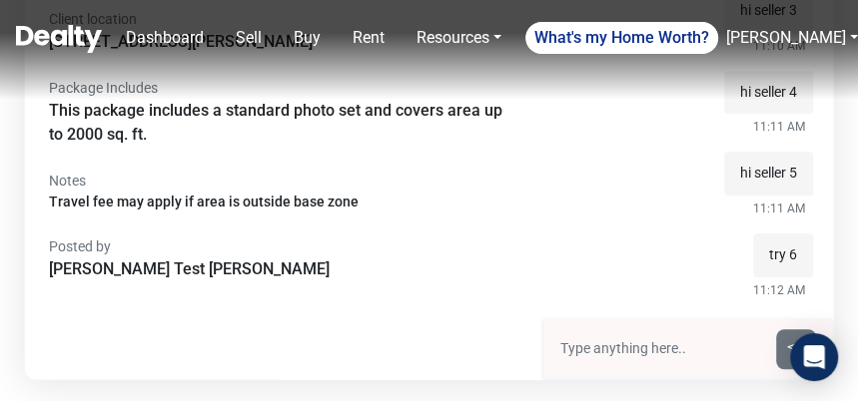
scroll to position [445, 0]
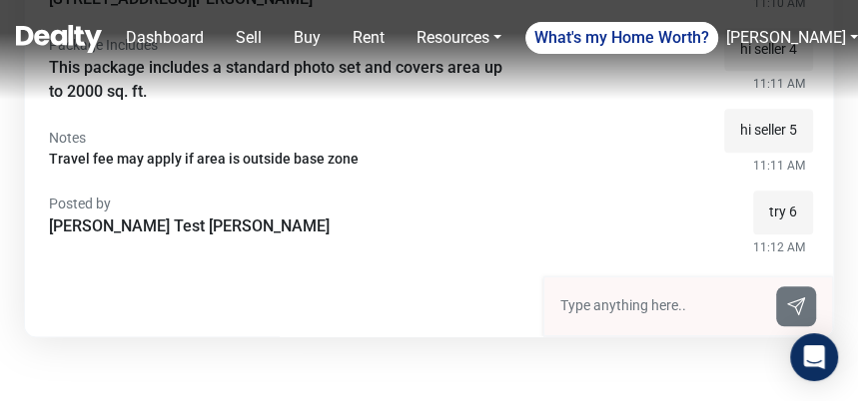
click at [629, 294] on div at bounding box center [688, 307] width 290 height 60
click at [624, 296] on input "text" at bounding box center [662, 306] width 204 height 21
type input "try no.7"
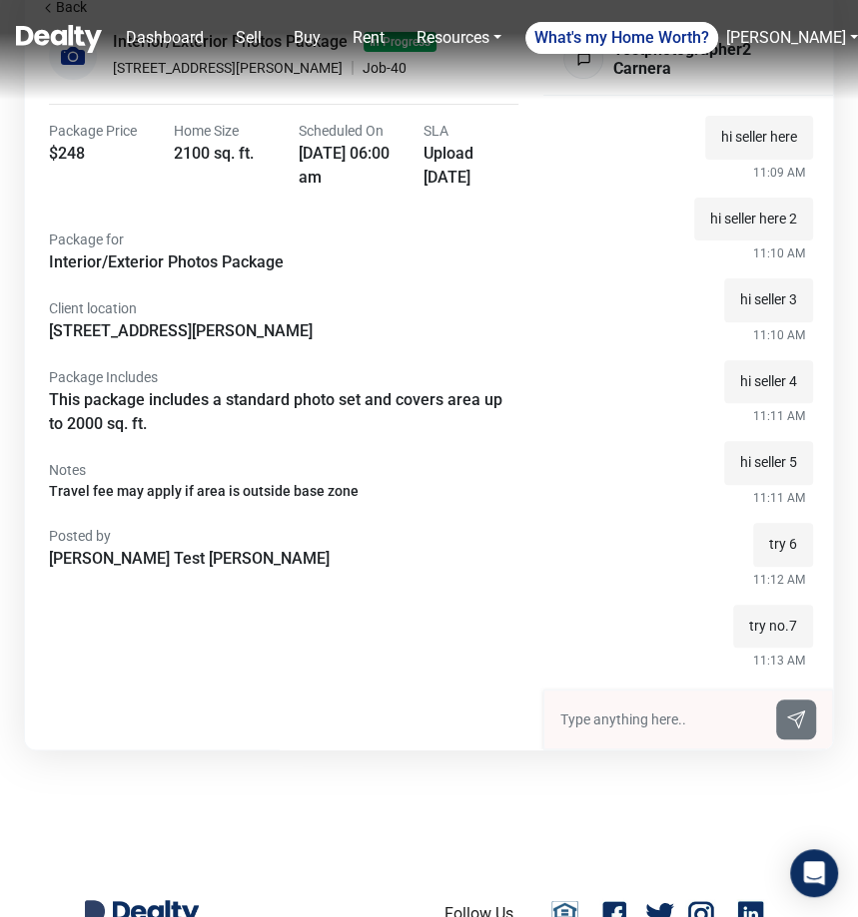
scroll to position [0, 0]
